Goal: Task Accomplishment & Management: Use online tool/utility

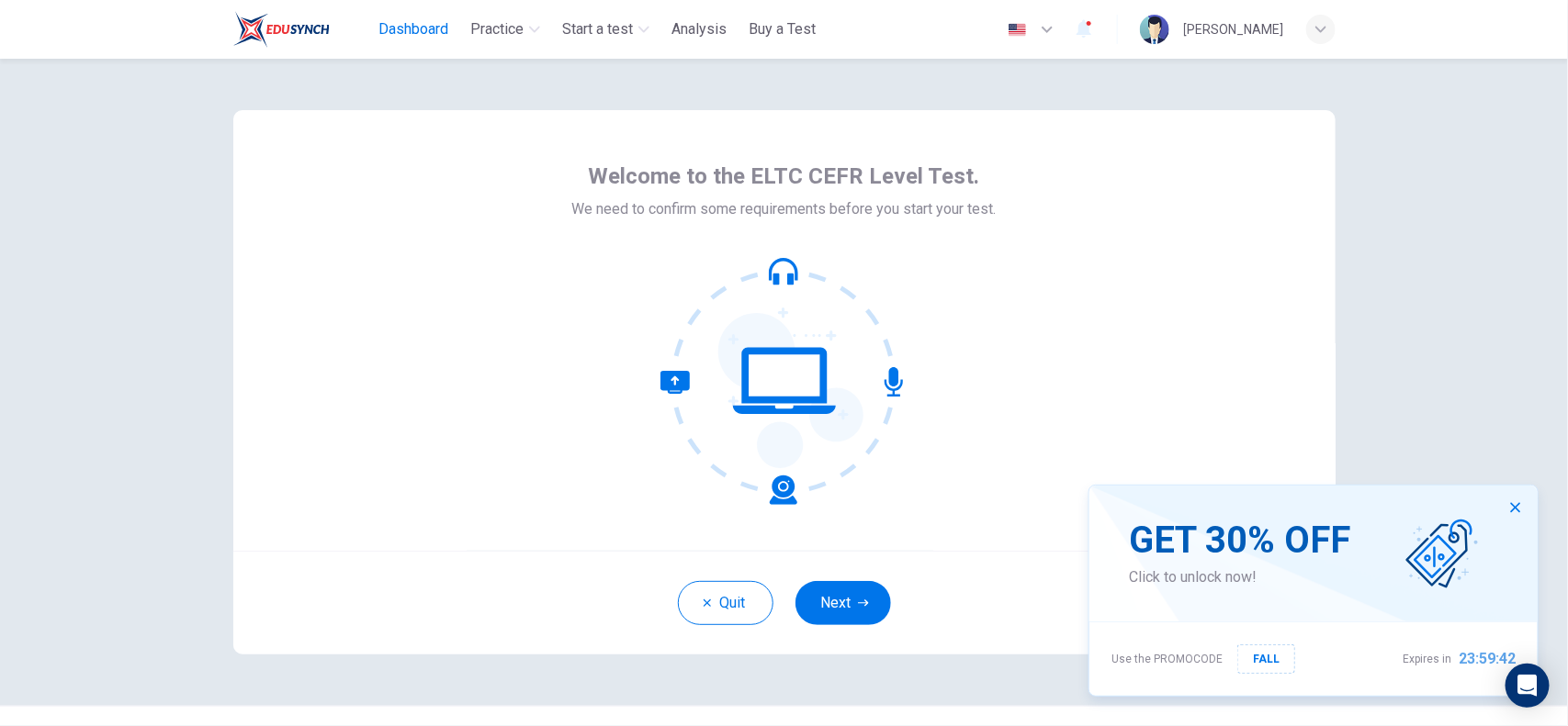
click at [415, 30] on span "Dashboard" at bounding box center [413, 29] width 70 height 22
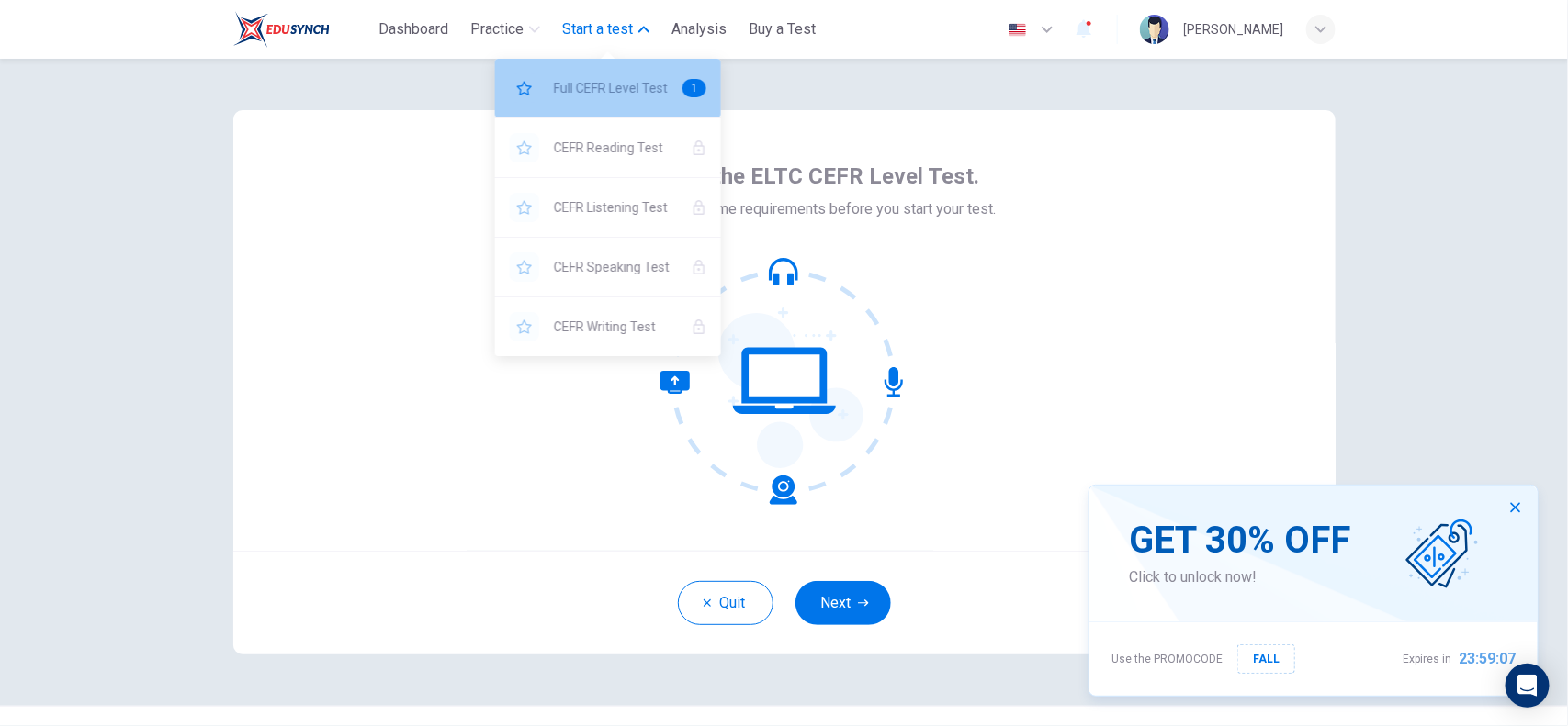
click at [624, 88] on span "Full CEFR Level Test" at bounding box center [610, 88] width 114 height 22
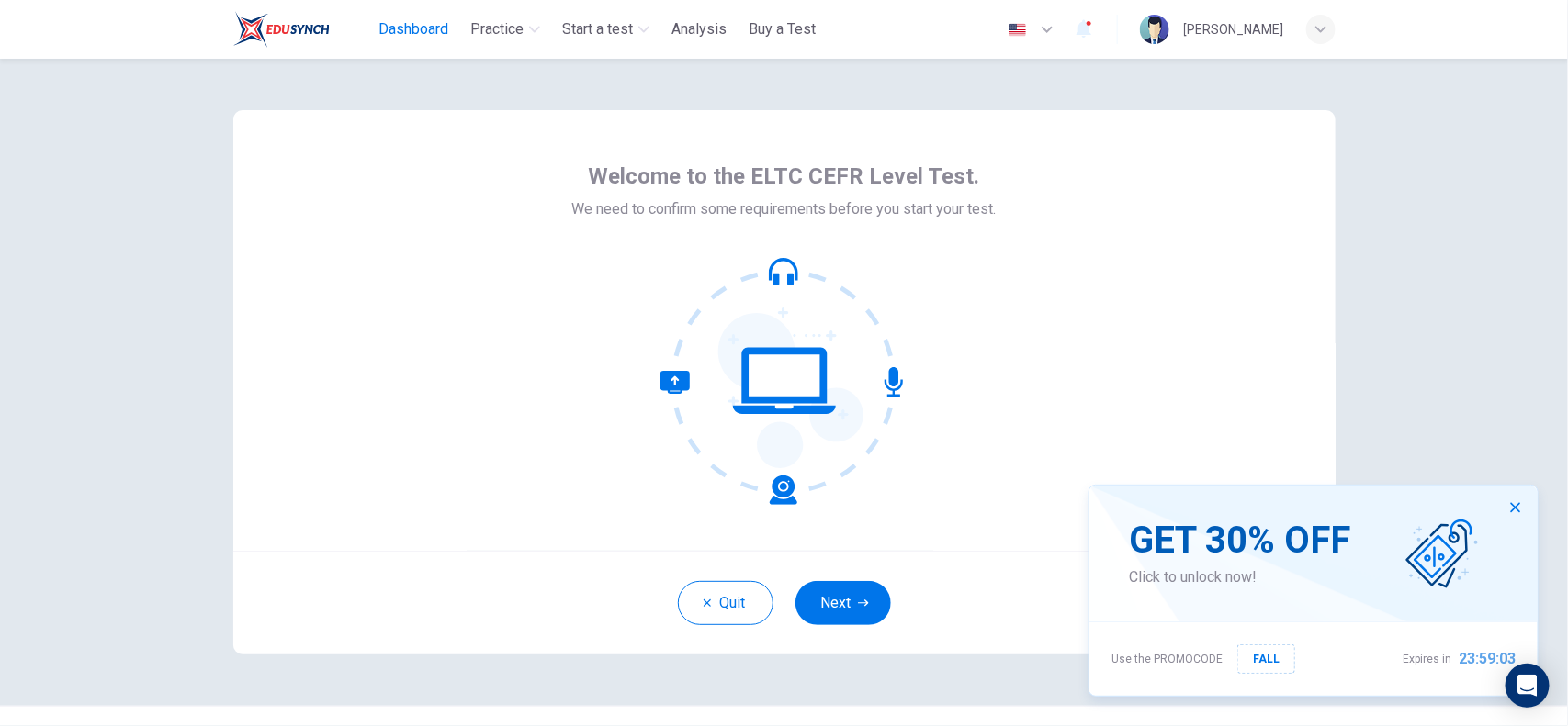
click at [413, 30] on span "Dashboard" at bounding box center [413, 29] width 70 height 22
click at [403, 38] on span "Dashboard" at bounding box center [413, 29] width 70 height 22
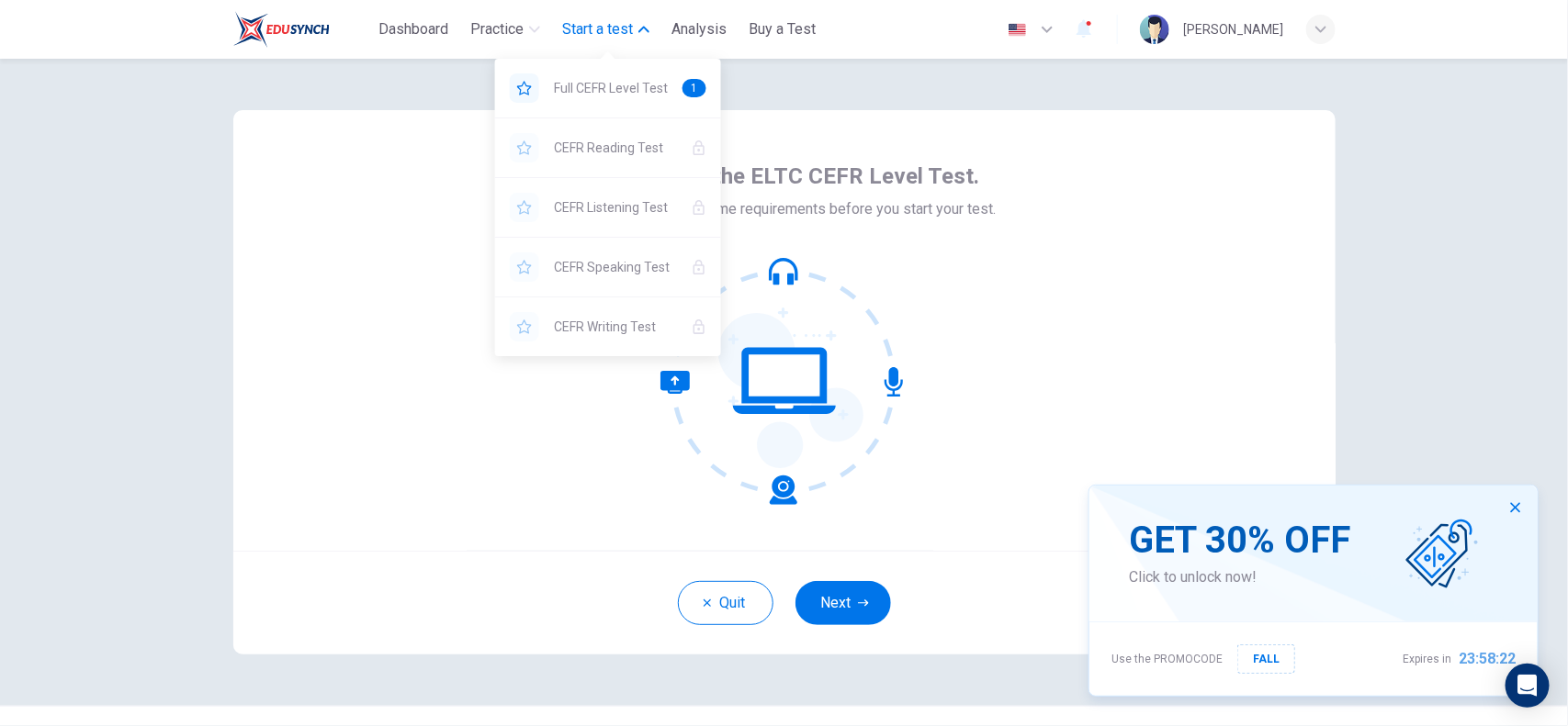
click at [616, 15] on button "Start a test" at bounding box center [605, 29] width 102 height 33
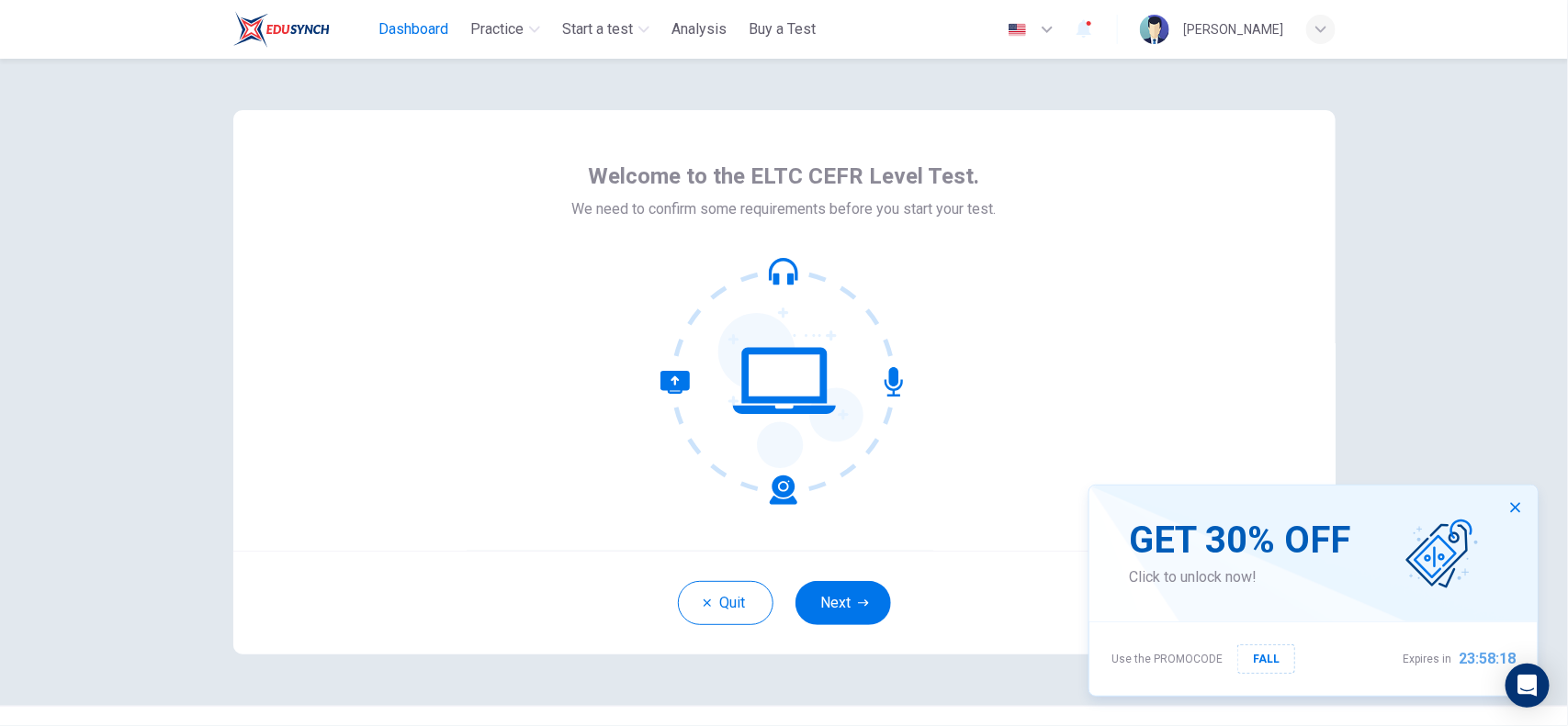
click at [406, 18] on span "Dashboard" at bounding box center [413, 29] width 70 height 22
